Goal: Task Accomplishment & Management: Manage account settings

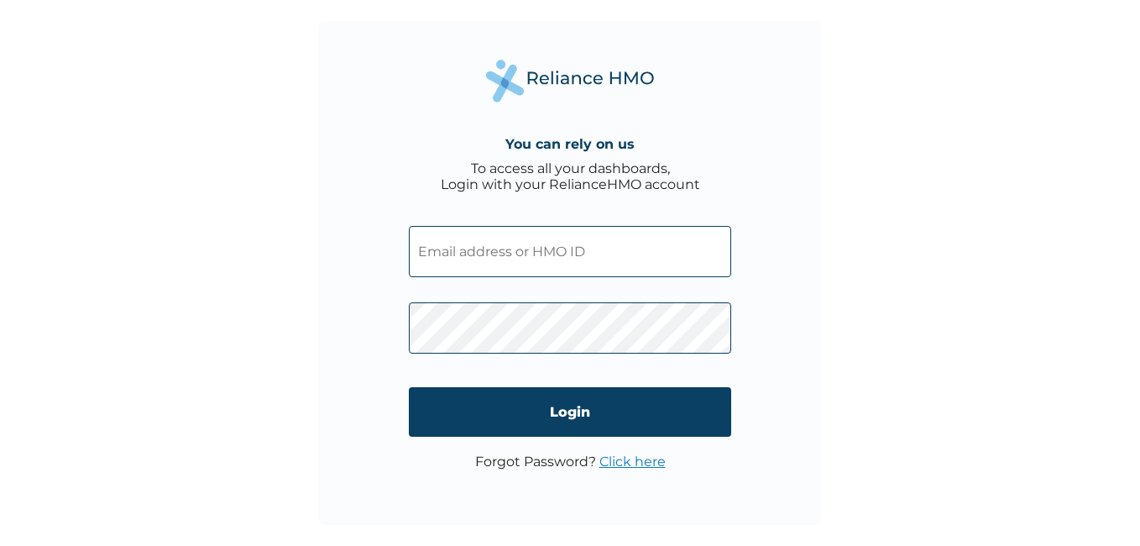
paste input "FAB/10161/A"
type input "FAB/10161/A"
click at [386, 329] on div "You can rely on us To access all your dashboards, Login with your RelianceHMO a…" at bounding box center [570, 273] width 504 height 504
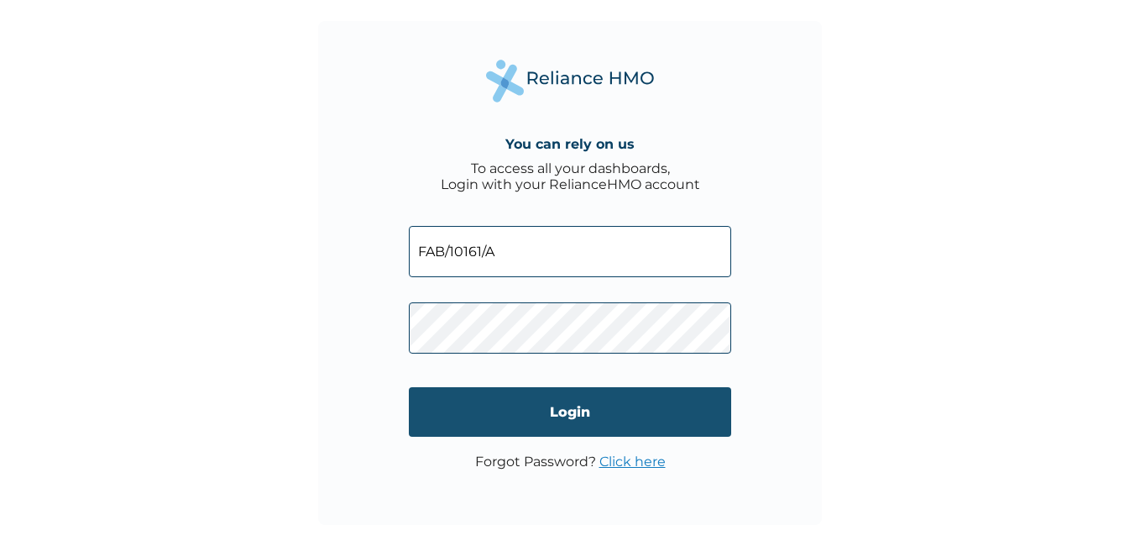
click at [421, 412] on input "Login" at bounding box center [570, 412] width 322 height 50
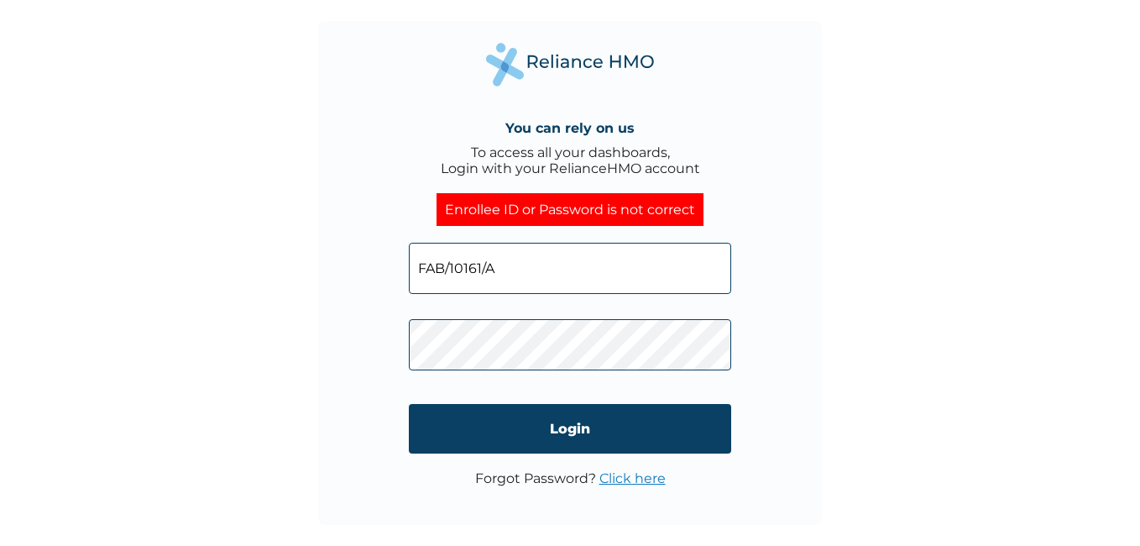
click at [981, 199] on div "You can rely on us To access all your dashboards, Login with your RelianceHMO a…" at bounding box center [570, 273] width 1140 height 546
click at [624, 477] on link "Click here" at bounding box center [633, 478] width 66 height 16
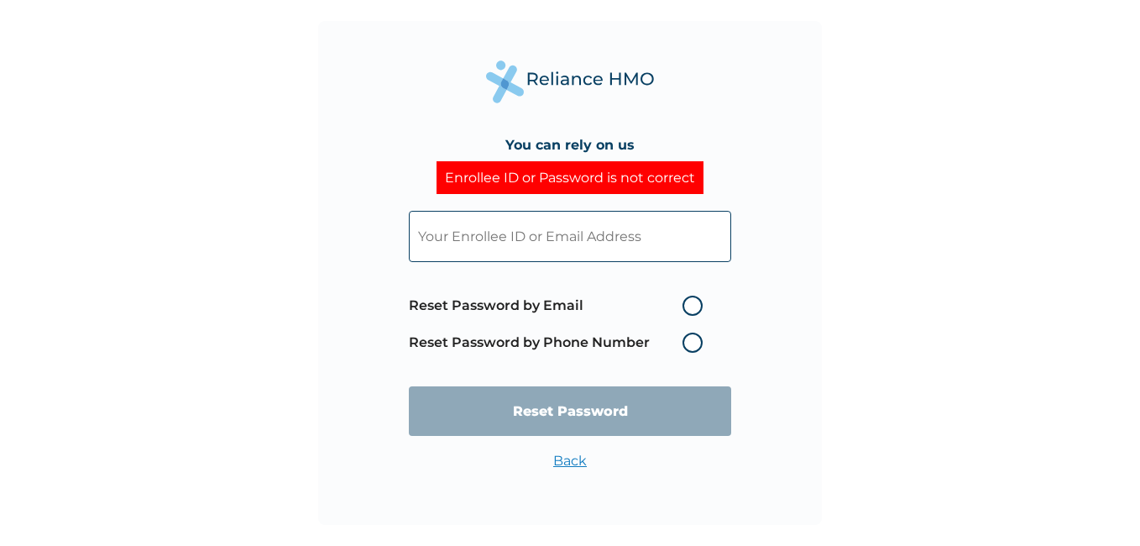
click at [688, 303] on label "Reset Password by Email" at bounding box center [560, 306] width 302 height 20
click at [686, 303] on input "Reset Password by Email" at bounding box center [672, 305] width 27 height 27
radio input "true"
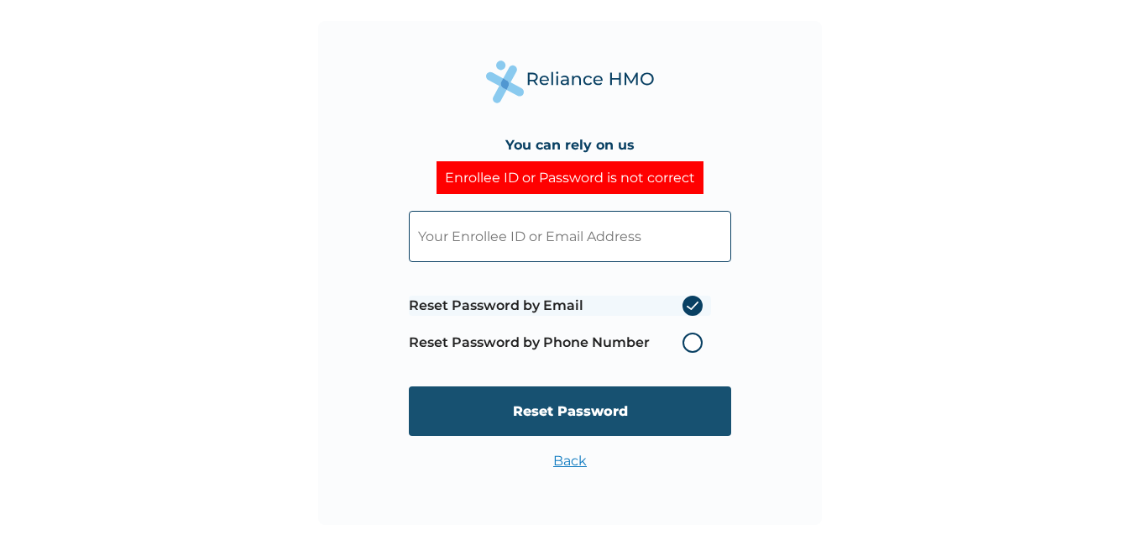
click at [618, 411] on input "Reset Password" at bounding box center [570, 411] width 322 height 50
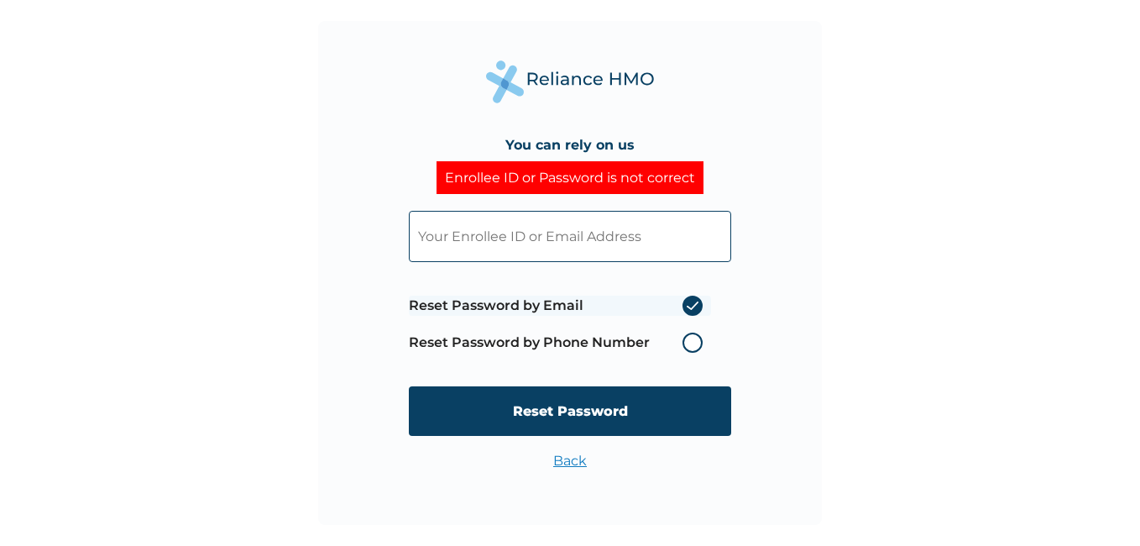
click at [557, 232] on input "text" at bounding box center [570, 236] width 322 height 51
type input "Nsikak.Thompson@aavasales.com"
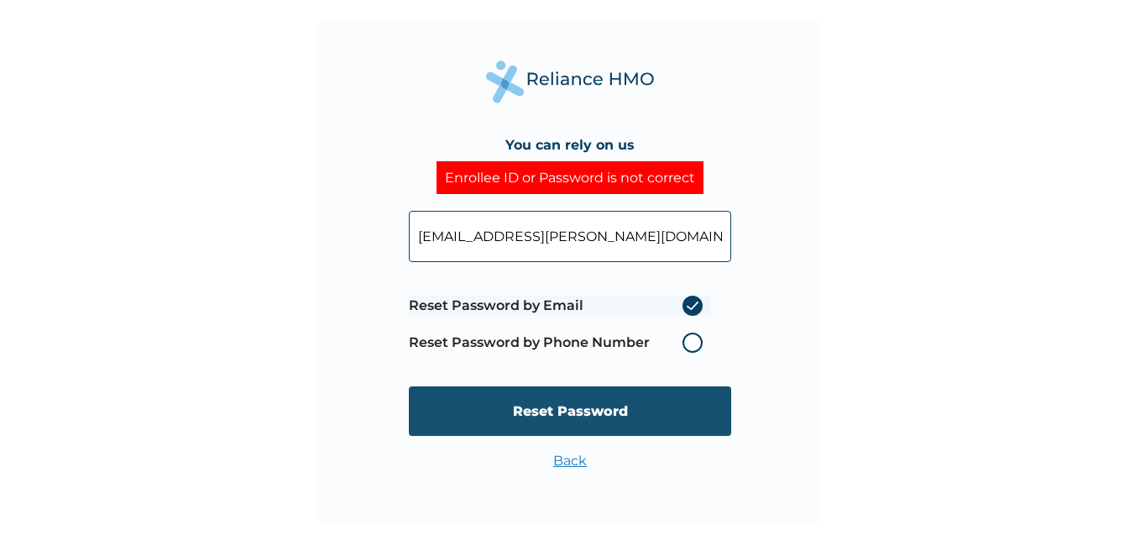
click at [563, 403] on input "Reset Password" at bounding box center [570, 411] width 322 height 50
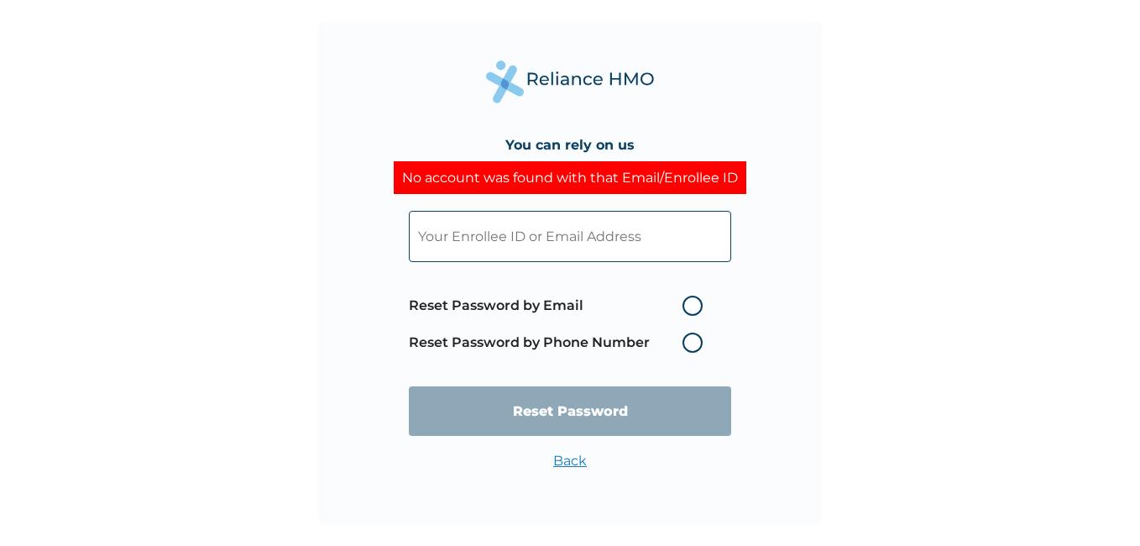
click at [543, 238] on input "text" at bounding box center [570, 236] width 322 height 51
type input "nsidas@gmail.com"
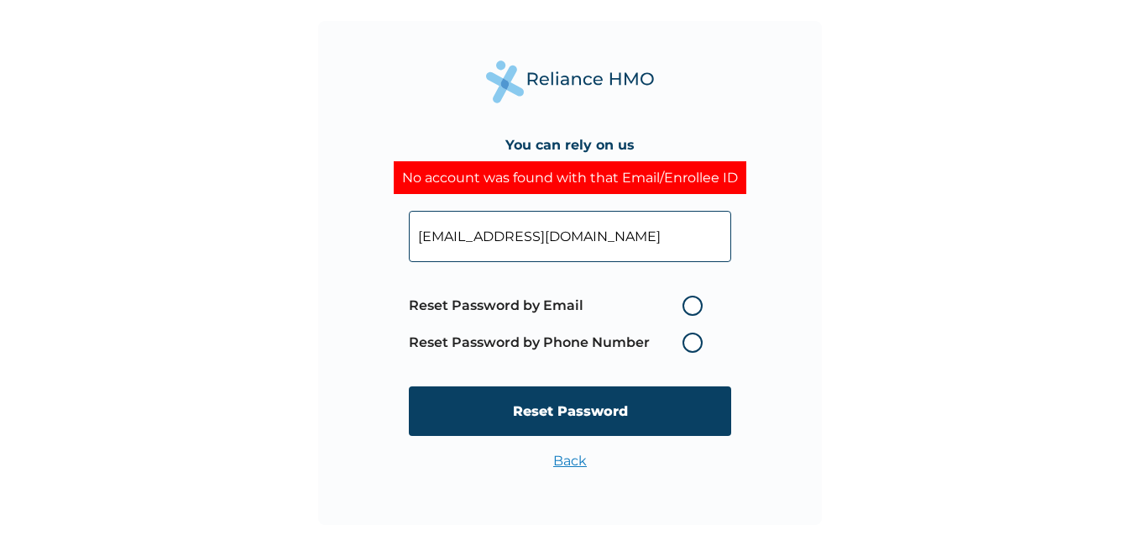
click at [689, 306] on label "Reset Password by Email" at bounding box center [560, 306] width 302 height 20
click at [686, 306] on input "Reset Password by Email" at bounding box center [672, 305] width 27 height 27
radio input "true"
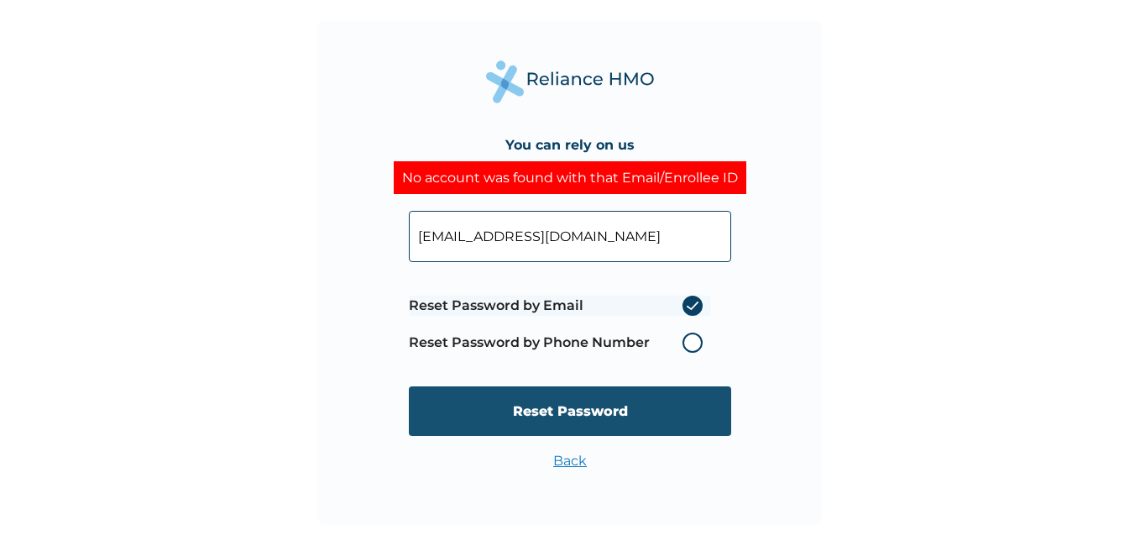
click at [605, 405] on input "Reset Password" at bounding box center [570, 411] width 322 height 50
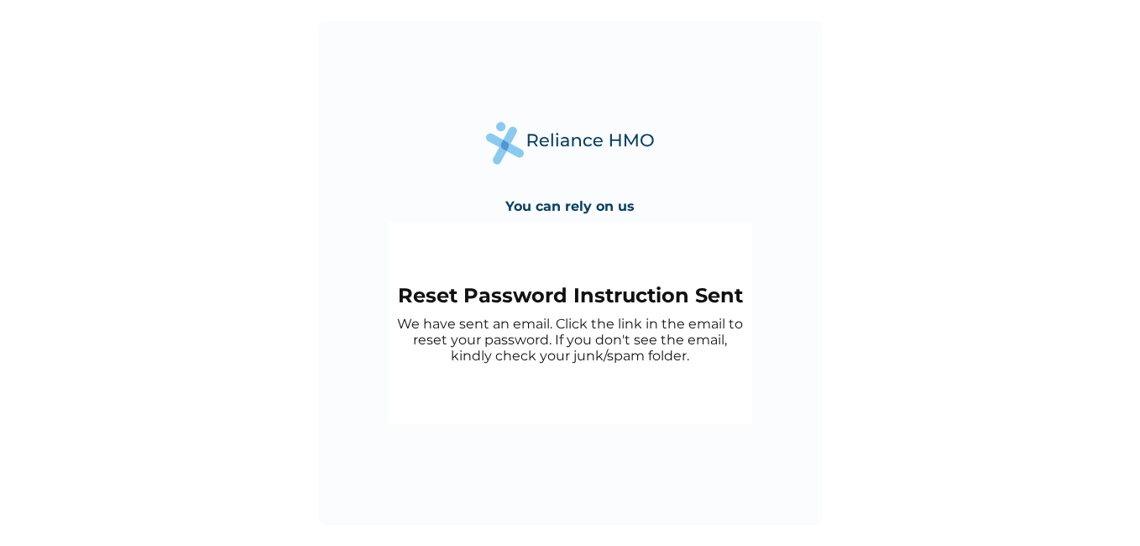
click at [189, 254] on div "You can rely on us Reset Password Instruction Sent We have sent an email. Click…" at bounding box center [570, 273] width 1140 height 546
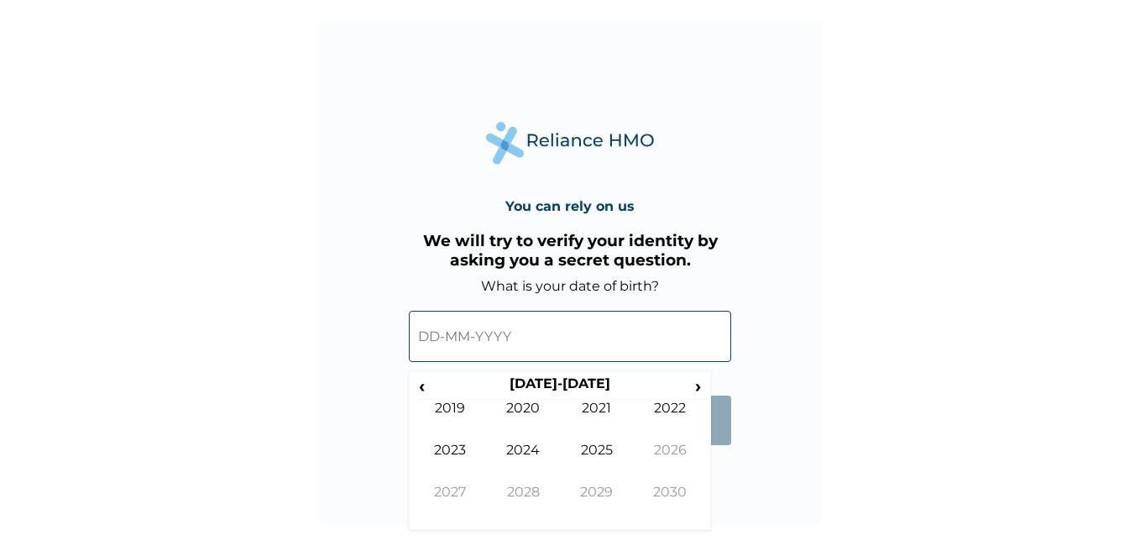
click at [439, 340] on input "text" at bounding box center [570, 336] width 322 height 51
click at [422, 379] on span "‹" at bounding box center [422, 385] width 18 height 21
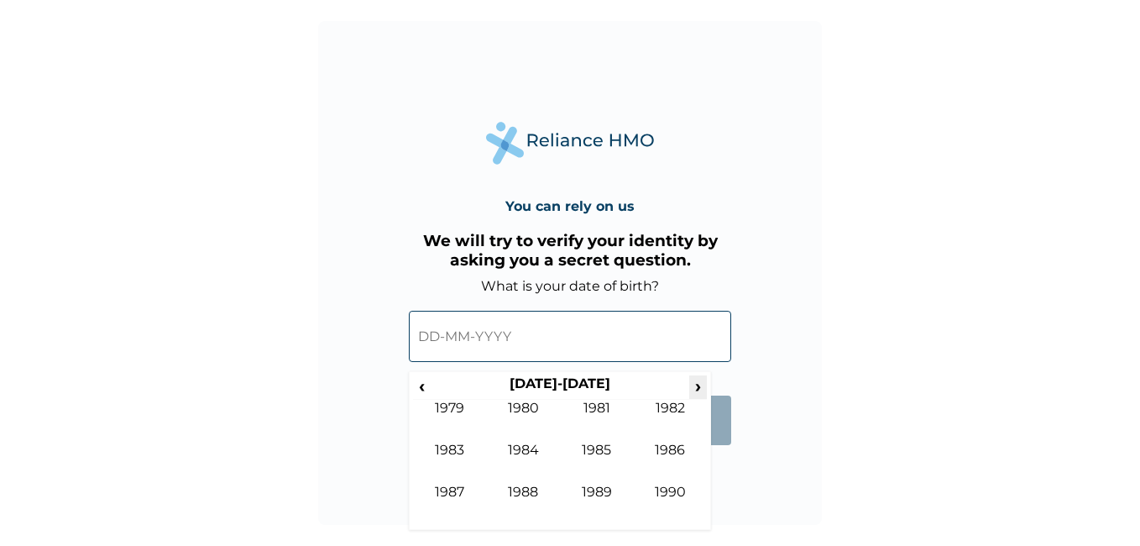
click at [700, 383] on span "›" at bounding box center [698, 385] width 18 height 21
click at [424, 385] on span "‹" at bounding box center [422, 385] width 18 height 21
click at [661, 445] on td "1996" at bounding box center [671, 463] width 74 height 42
click at [527, 484] on td "Oct" at bounding box center [524, 505] width 74 height 42
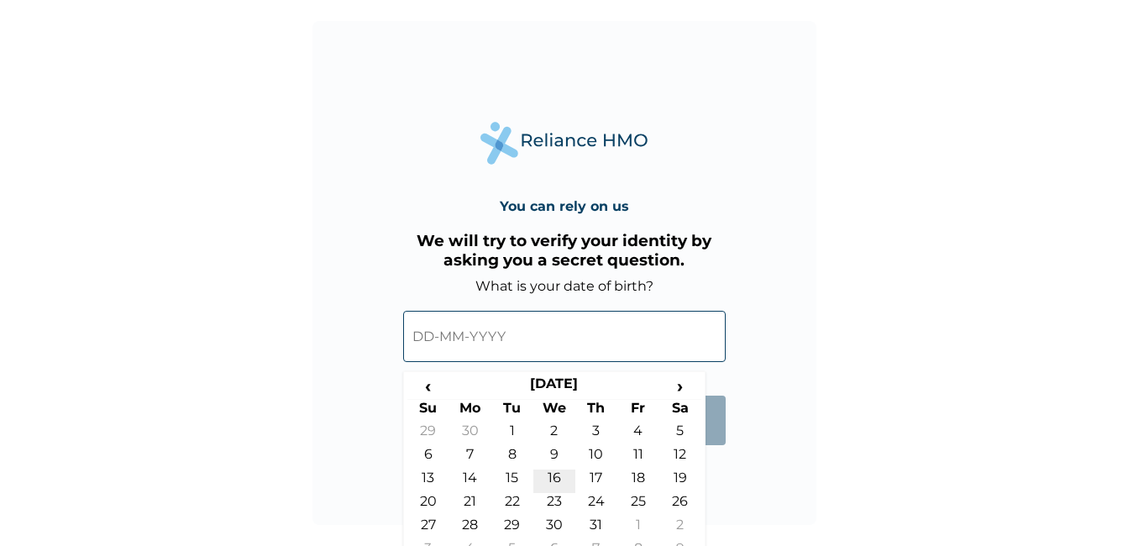
click at [559, 473] on td "16" at bounding box center [554, 481] width 42 height 24
type input "[DATE]"
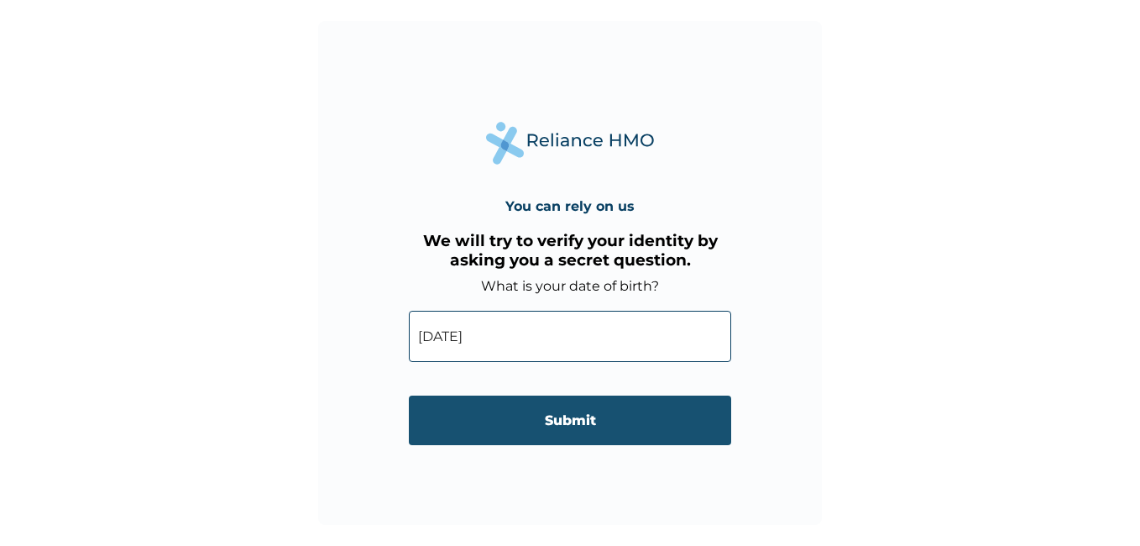
click at [575, 425] on input "Submit" at bounding box center [570, 421] width 322 height 50
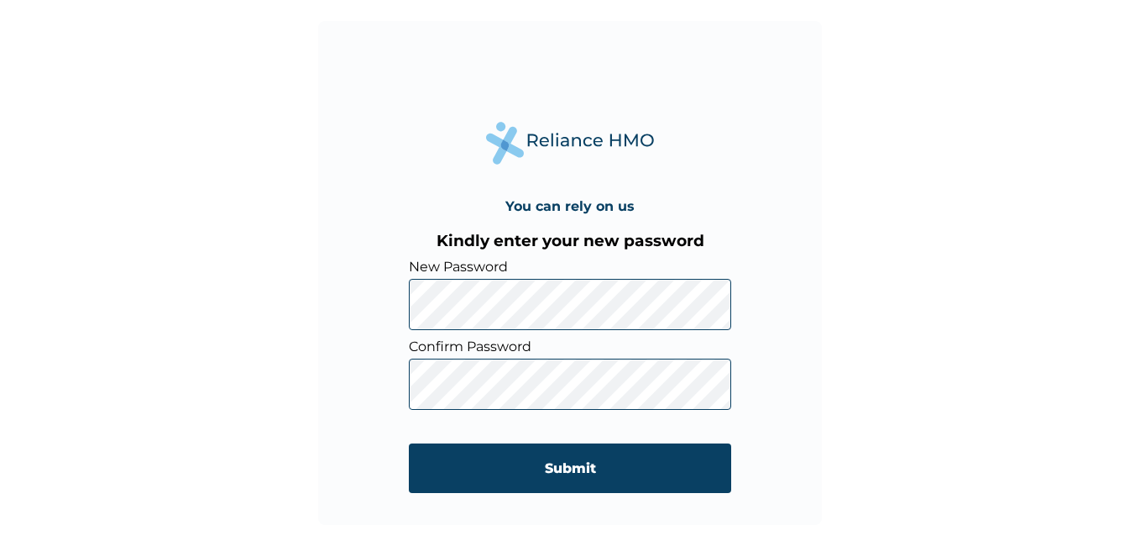
click at [406, 307] on div "You can rely on us Kindly enter your new password New Password Confirm Password…" at bounding box center [570, 273] width 504 height 504
click at [888, 274] on div "You can rely on us Kindly enter your new password New Password Confirm Password…" at bounding box center [570, 273] width 1140 height 546
click at [1052, 323] on div "You can rely on us Kindly enter your new password New Password Confirm Password…" at bounding box center [570, 273] width 1140 height 546
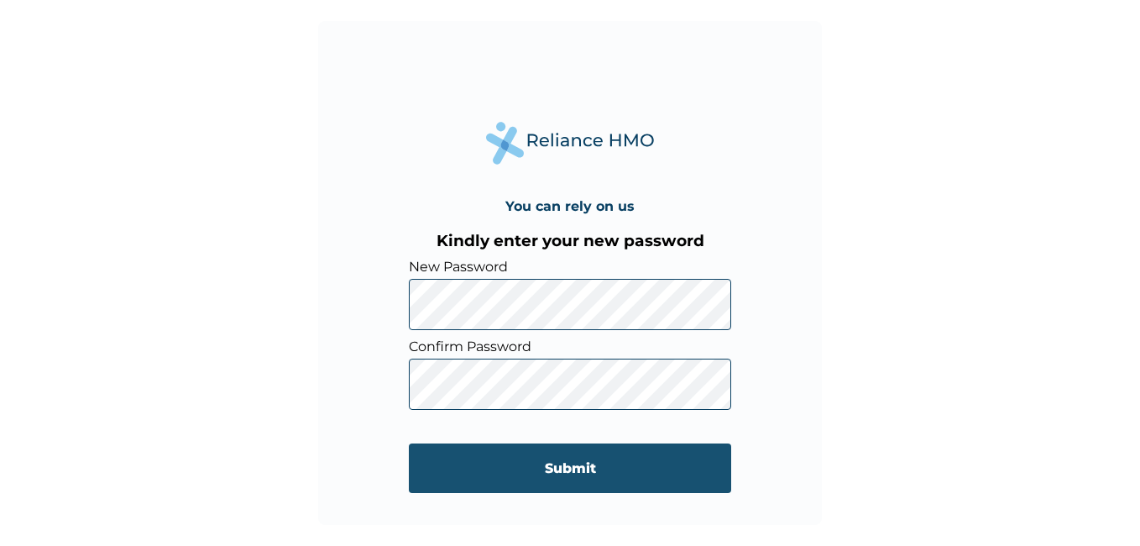
click at [552, 464] on input "Submit" at bounding box center [570, 468] width 322 height 50
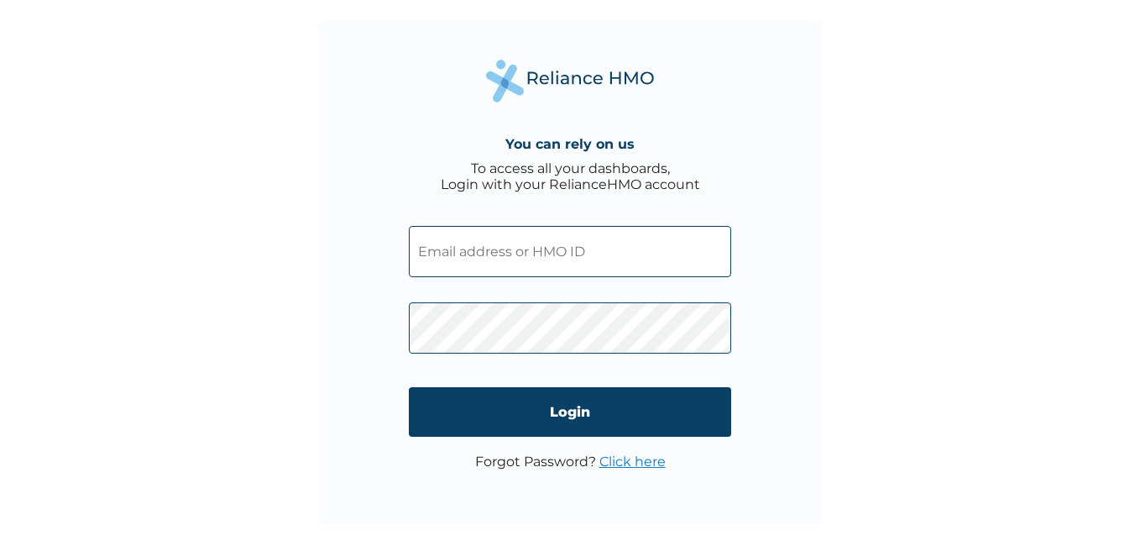
click at [1028, 220] on div "You can rely on us To access all your dashboards, Login with your RelianceHMO a…" at bounding box center [570, 273] width 1140 height 546
click at [468, 244] on input "text" at bounding box center [570, 251] width 322 height 51
paste input "FAB/10161/A"
type input "FAB/10161/A"
click at [778, 386] on div "You can rely on us To access all your dashboards, Login with your RelianceHMO a…" at bounding box center [570, 273] width 504 height 504
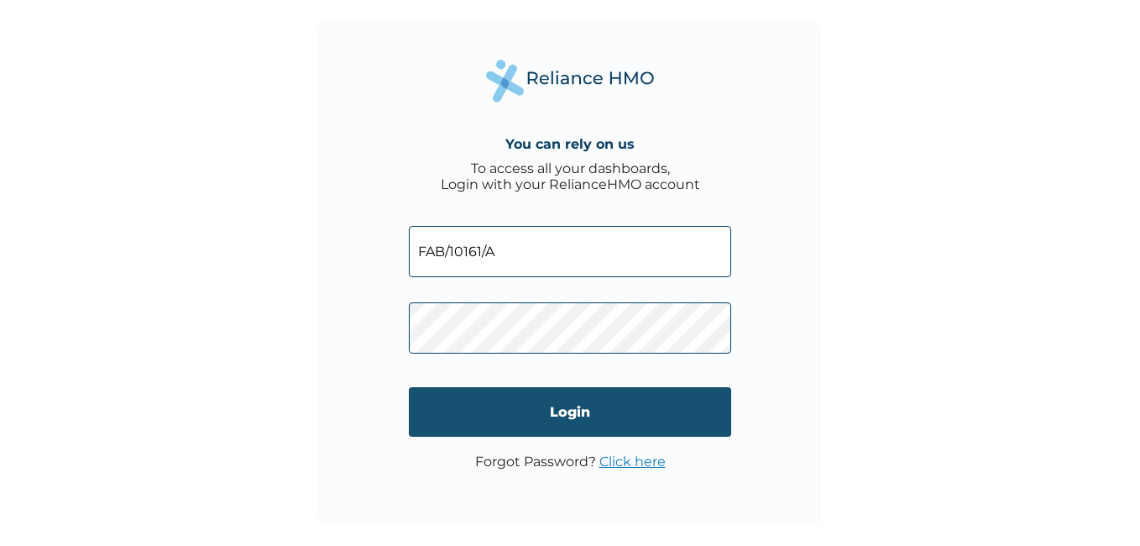
click at [597, 409] on input "Login" at bounding box center [570, 412] width 322 height 50
